Goal: Task Accomplishment & Management: Use online tool/utility

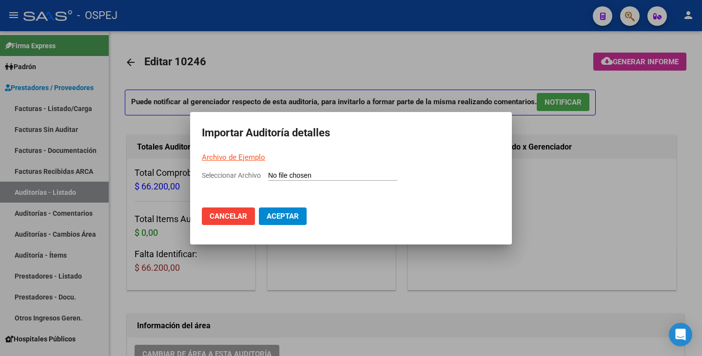
scroll to position [585, 0]
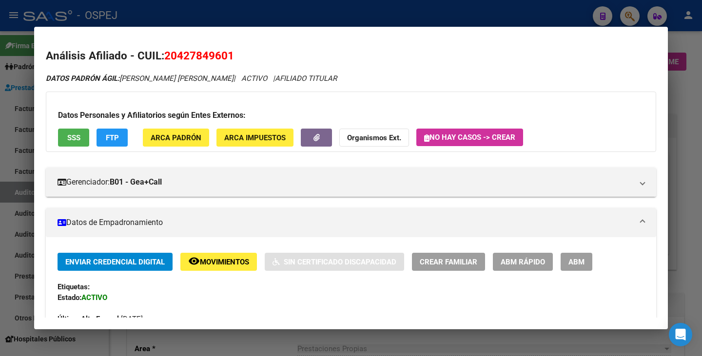
click at [15, 150] on div at bounding box center [351, 178] width 702 height 356
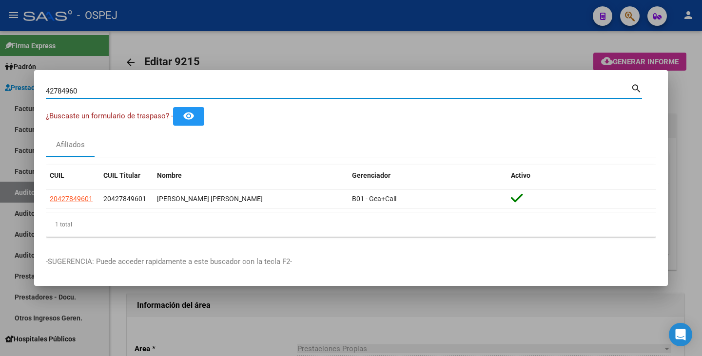
drag, startPoint x: 87, startPoint y: 92, endPoint x: 112, endPoint y: 80, distance: 27.9
click at [0, 71] on div "42784960 Buscar (apellido, dni, cuil, nro traspaso, cuit, obra social) search ¿…" at bounding box center [351, 178] width 702 height 356
paste input "58975468"
type input "58975468"
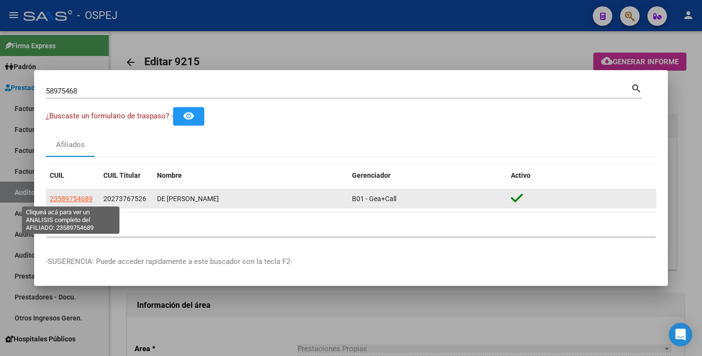
click at [63, 198] on span "23589754689" at bounding box center [71, 199] width 43 height 8
type textarea "23589754689"
